Goal: Task Accomplishment & Management: Use online tool/utility

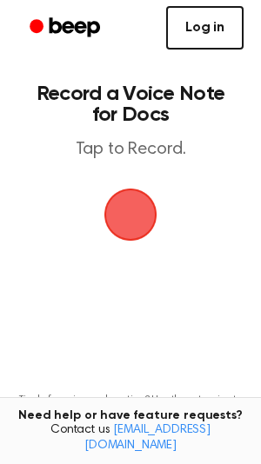
click at [208, 34] on link "Log in" at bounding box center [204, 27] width 77 height 43
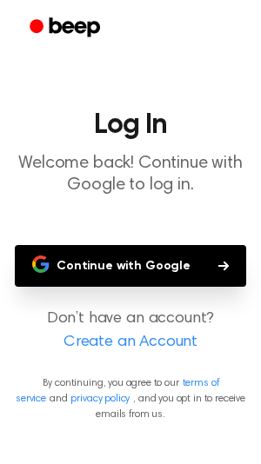
click at [188, 274] on button "Continue with Google" at bounding box center [130, 266] width 231 height 42
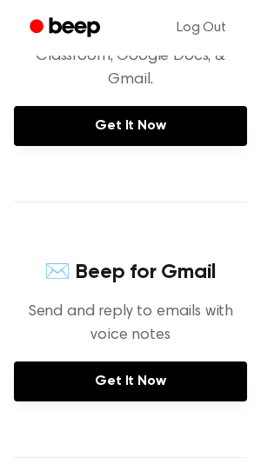
scroll to position [422, 0]
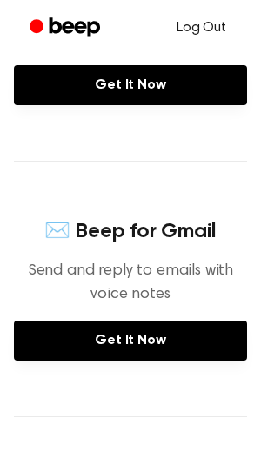
click at [221, 35] on link "Log Out" at bounding box center [201, 28] width 84 height 42
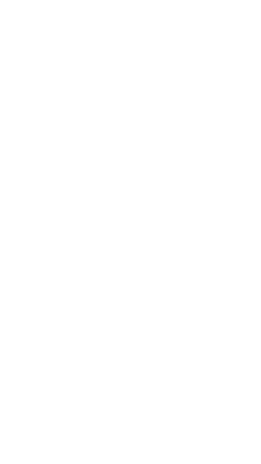
click at [176, 0] on html at bounding box center [130, 0] width 261 height 0
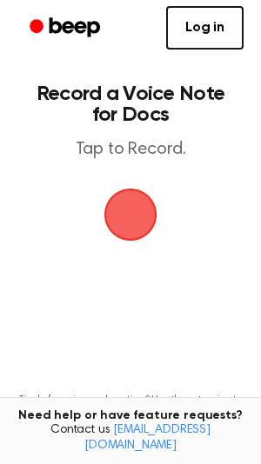
click at [155, 226] on span "button" at bounding box center [130, 214] width 49 height 49
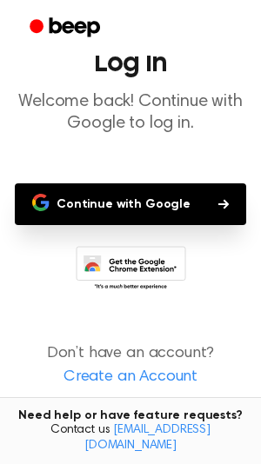
scroll to position [68, 0]
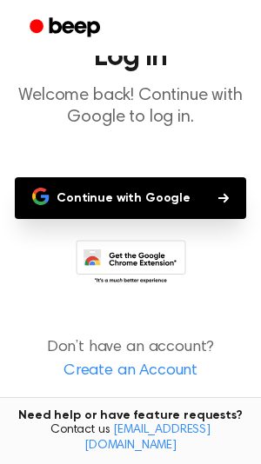
click at [209, 191] on button "Continue with Google" at bounding box center [130, 198] width 231 height 42
click at [199, 184] on button "Continue with Google" at bounding box center [130, 198] width 231 height 42
click at [199, 188] on button "Continue with Google" at bounding box center [130, 198] width 231 height 42
click at [215, 181] on button "Continue with Google" at bounding box center [130, 198] width 231 height 42
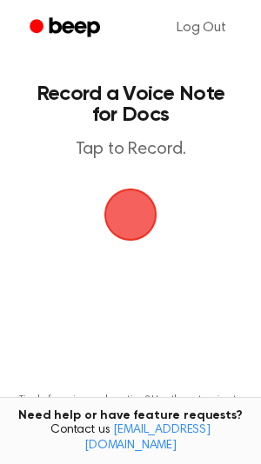
click at [134, 222] on span "button" at bounding box center [130, 214] width 49 height 49
click at [129, 228] on span "button" at bounding box center [130, 214] width 53 height 53
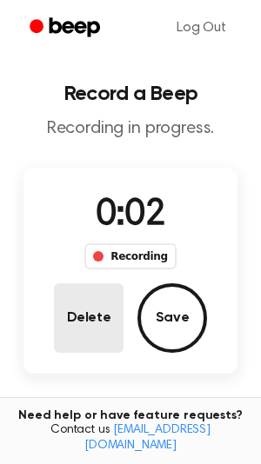
click at [87, 333] on button "Delete" at bounding box center [88, 317] width 69 height 69
